Goal: Information Seeking & Learning: Learn about a topic

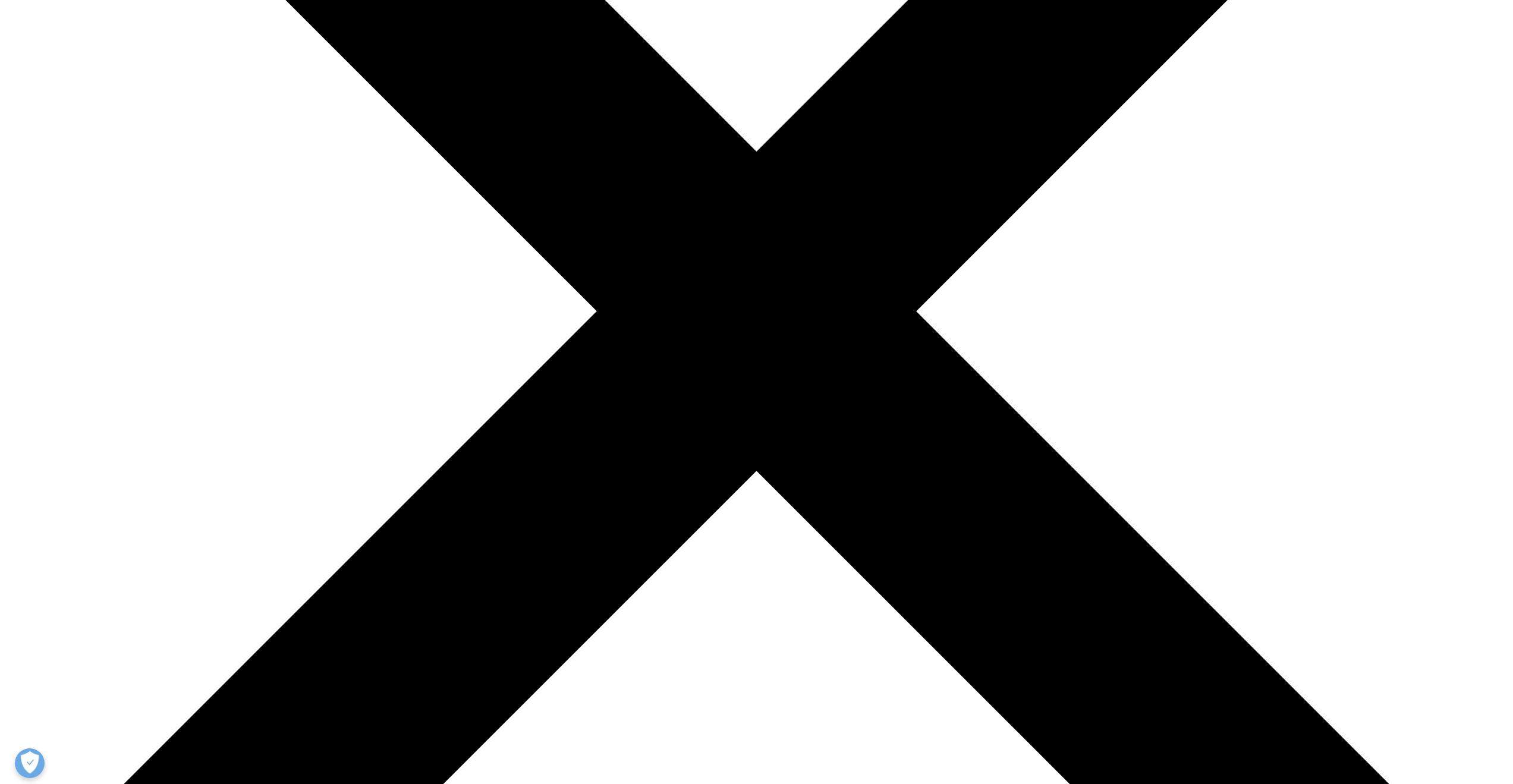
drag, startPoint x: 484, startPoint y: 362, endPoint x: 469, endPoint y: 352, distance: 18.0
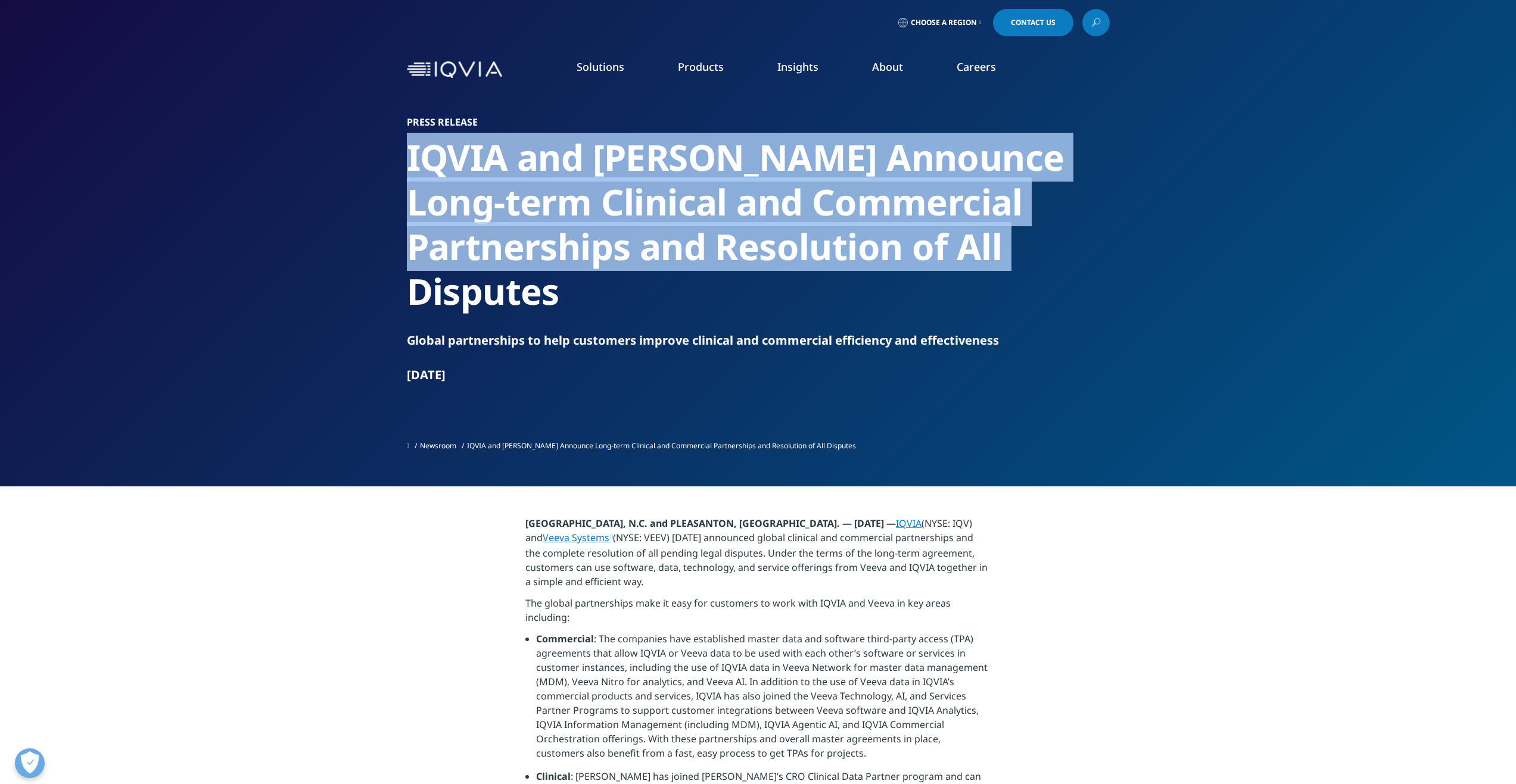
drag, startPoint x: 406, startPoint y: 158, endPoint x: 929, endPoint y: 255, distance: 531.9
click at [929, 255] on h2 "IQVIA and [PERSON_NAME] Announce Long-term Clinical and Commercial Partnerships…" at bounding box center [758, 224] width 702 height 178
copy h2 "IQVIA and [PERSON_NAME] Announce Long-term Clinical and Commercial Partnerships…"
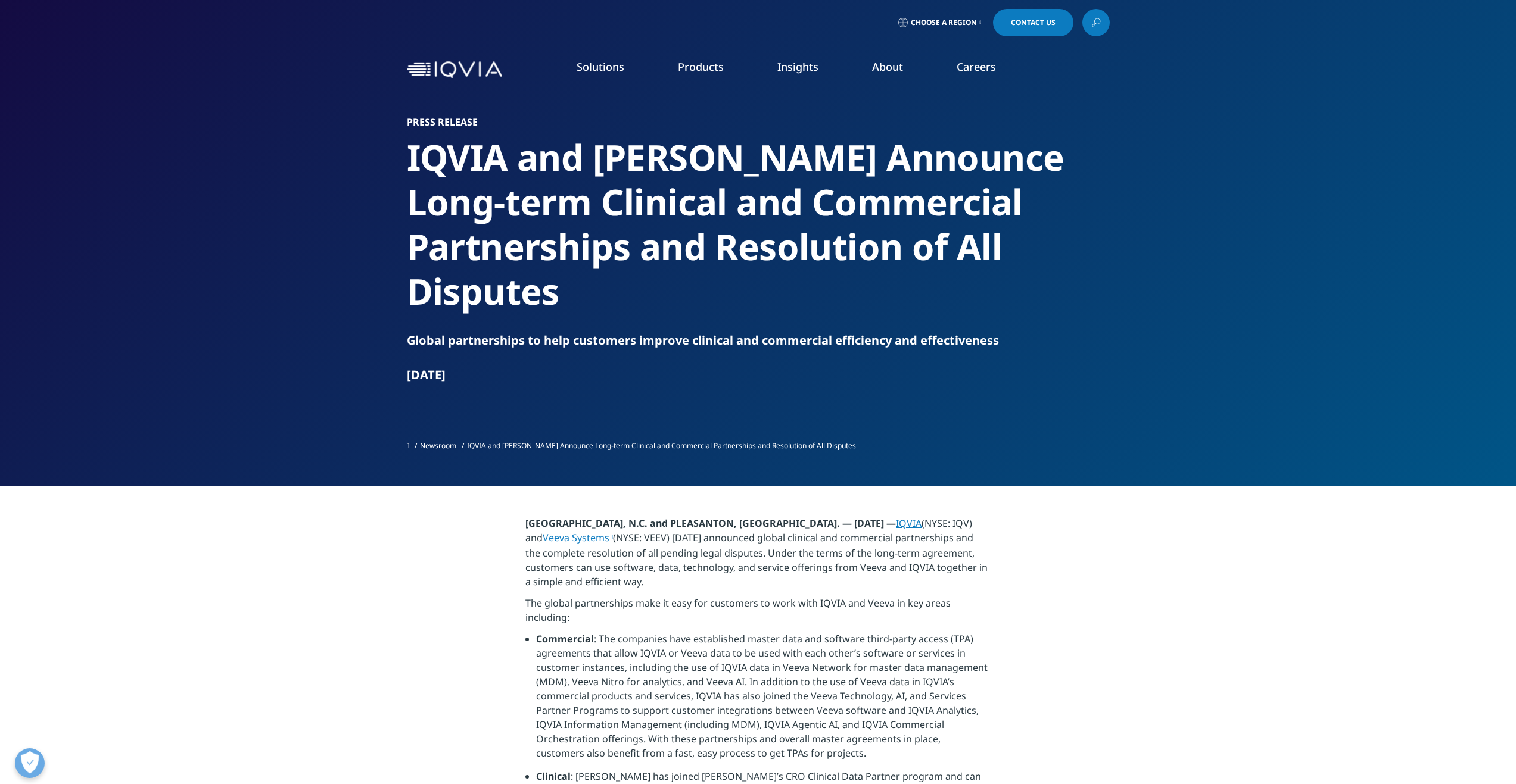
drag, startPoint x: 442, startPoint y: 121, endPoint x: 420, endPoint y: 197, distance: 79.1
click at [420, 197] on h2 "IQVIA and [PERSON_NAME] Announce Long-term Clinical and Commercial Partnerships…" at bounding box center [758, 224] width 702 height 178
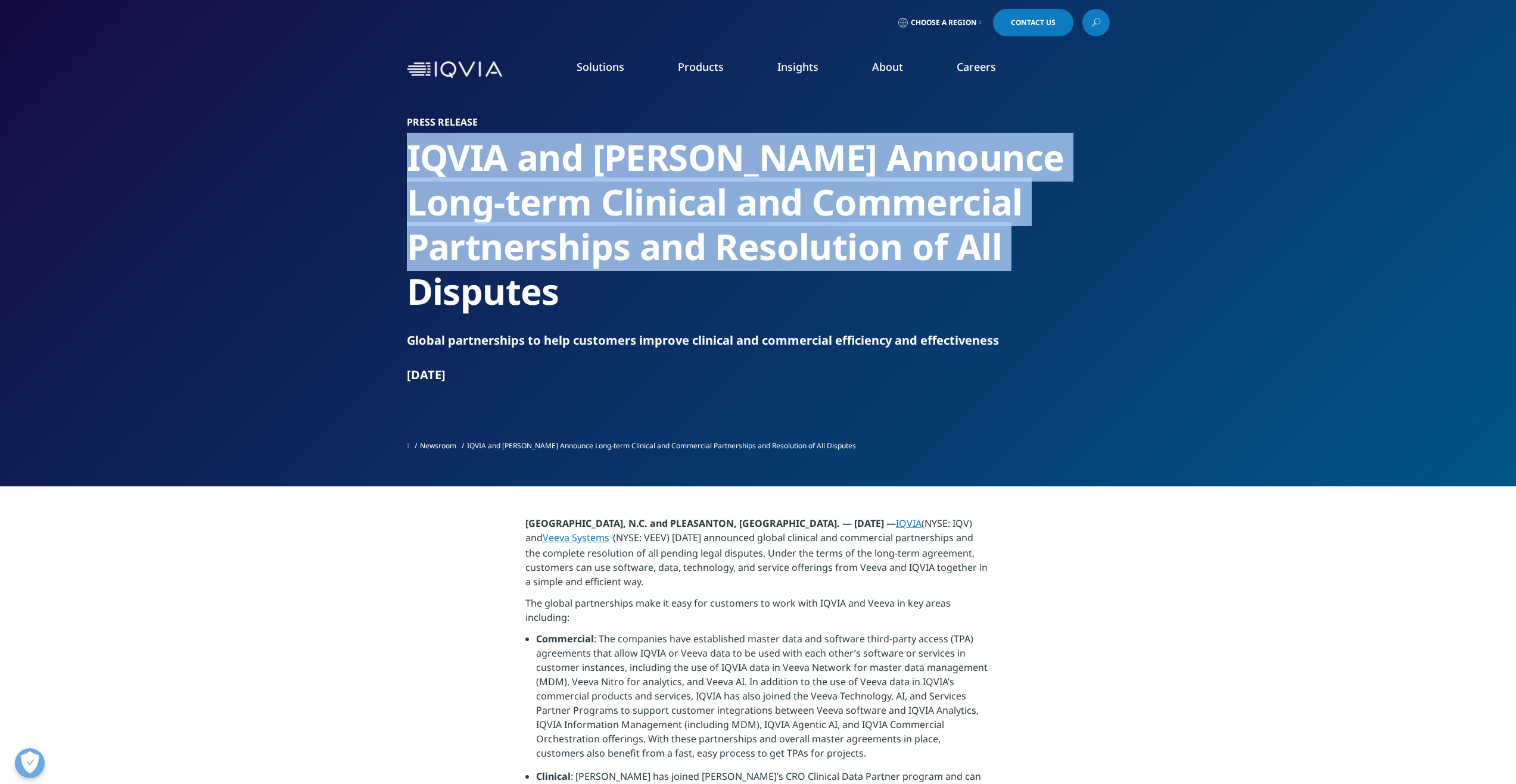
drag, startPoint x: 404, startPoint y: 156, endPoint x: 926, endPoint y: 248, distance: 530.0
click at [926, 248] on section "Press Release [PERSON_NAME] and [PERSON_NAME] Announce Long-term Clinical and C…" at bounding box center [758, 243] width 1516 height 486
copy h2 "IQVIA and [PERSON_NAME] Announce Long-term Clinical and Commercial Partnerships…"
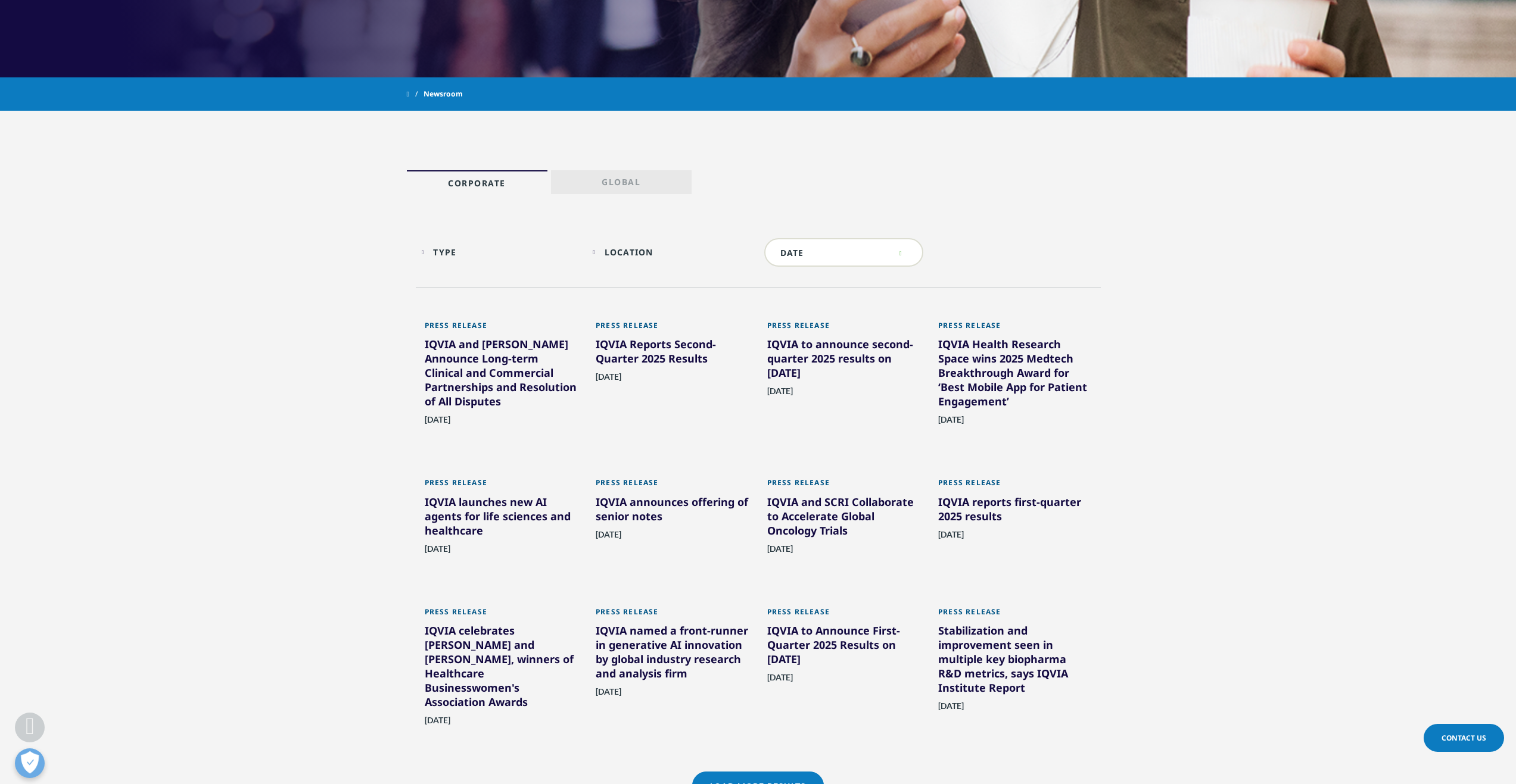
click at [627, 173] on link "Global" at bounding box center [621, 182] width 141 height 24
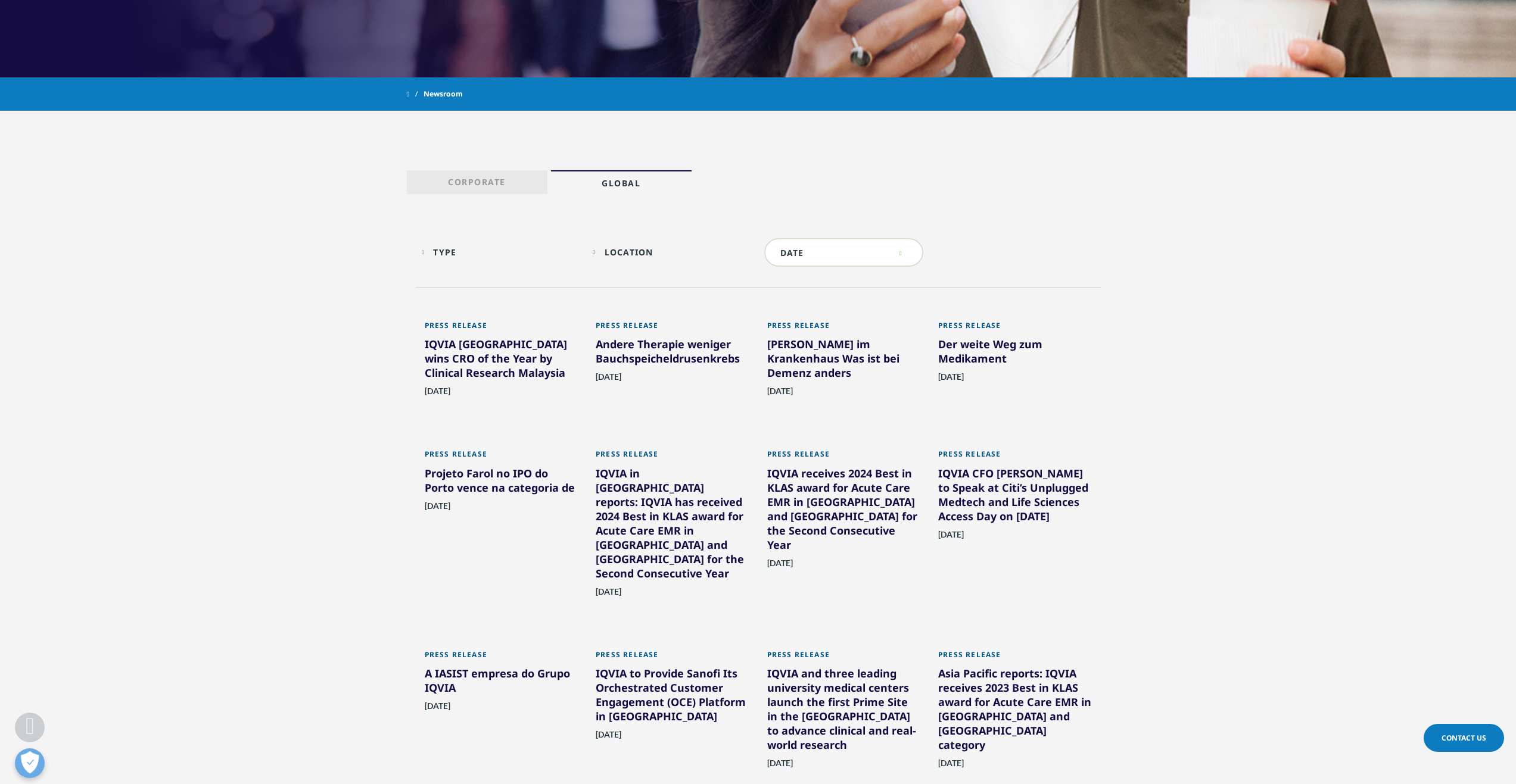
click at [509, 176] on link "Corporate" at bounding box center [476, 182] width 141 height 24
